Goal: Transaction & Acquisition: Purchase product/service

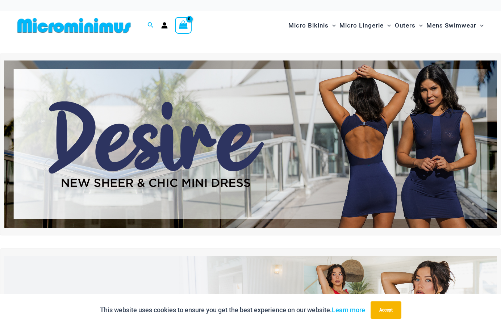
scroll to position [11, 0]
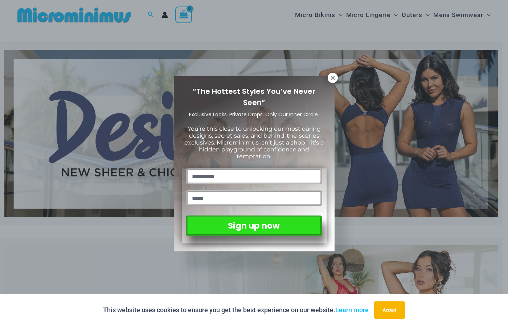
click at [327, 77] on div "“The Hottest Styles You’ve Never Seen” Exclusive Looks. Private Drops. Only Our…" at bounding box center [254, 164] width 161 height 176
click at [331, 84] on div "“The Hottest Styles You’ve Never Seen” Exclusive Looks. Private Drops. Only Our…" at bounding box center [254, 164] width 161 height 176
click at [332, 79] on icon at bounding box center [332, 78] width 7 height 7
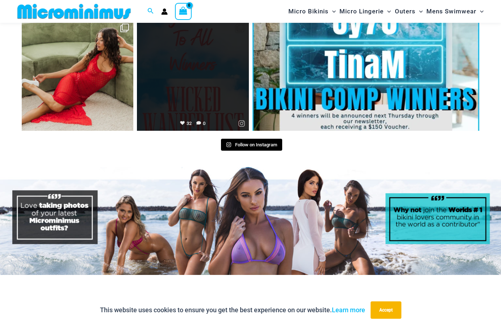
scroll to position [3233, 0]
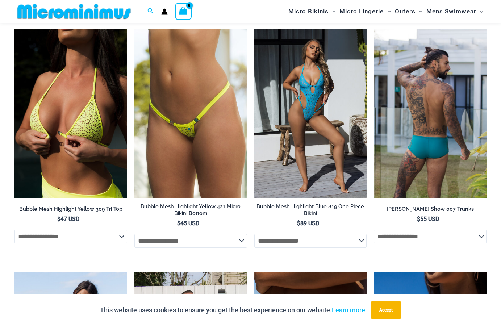
scroll to position [770, 0]
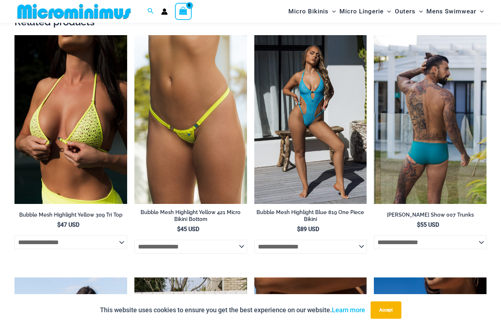
click at [433, 112] on img at bounding box center [430, 119] width 113 height 169
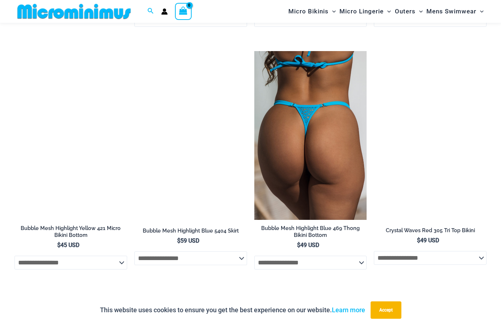
scroll to position [1917, 0]
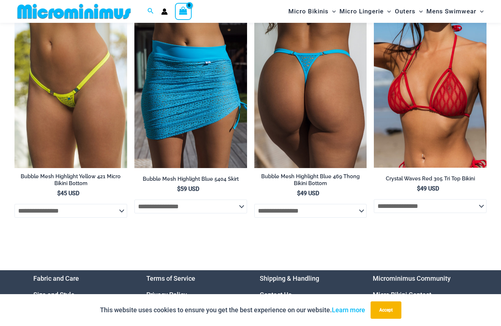
click at [310, 88] on img at bounding box center [311, 83] width 113 height 169
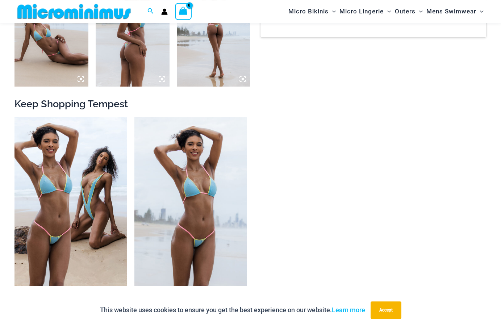
scroll to position [659, 0]
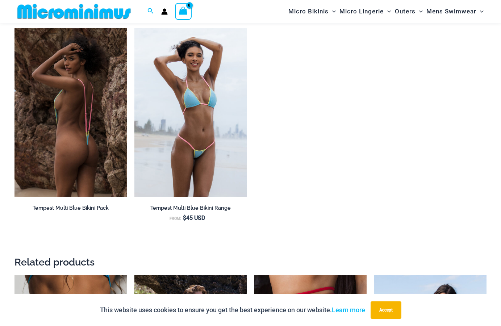
click at [102, 96] on img at bounding box center [71, 112] width 113 height 169
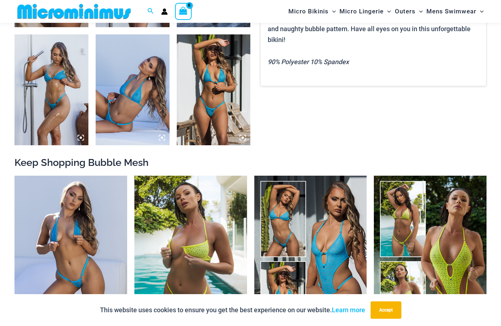
scroll to position [511, 0]
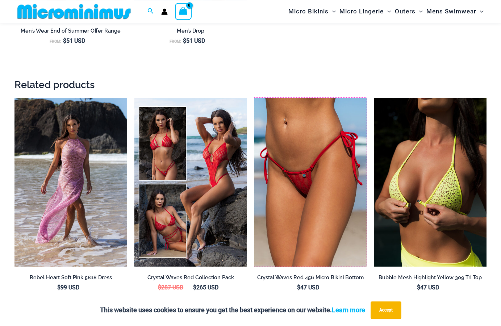
scroll to position [844, 0]
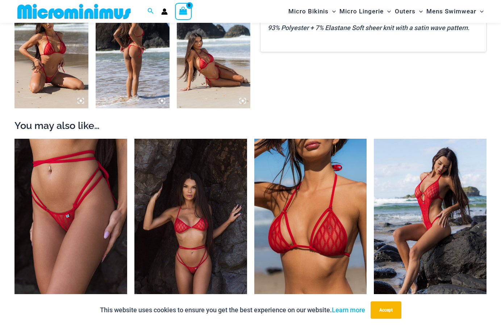
scroll to position [696, 0]
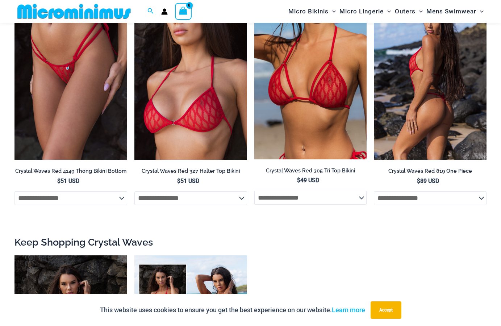
click at [444, 79] on img at bounding box center [430, 75] width 113 height 169
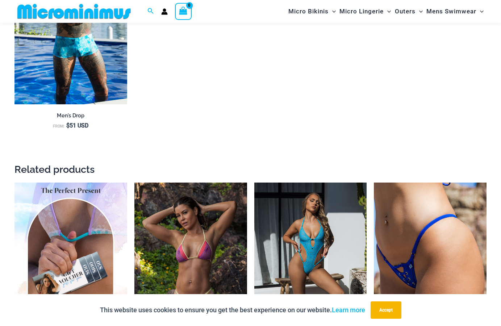
scroll to position [2213, 0]
